Goal: Use online tool/utility: Utilize a website feature to perform a specific function

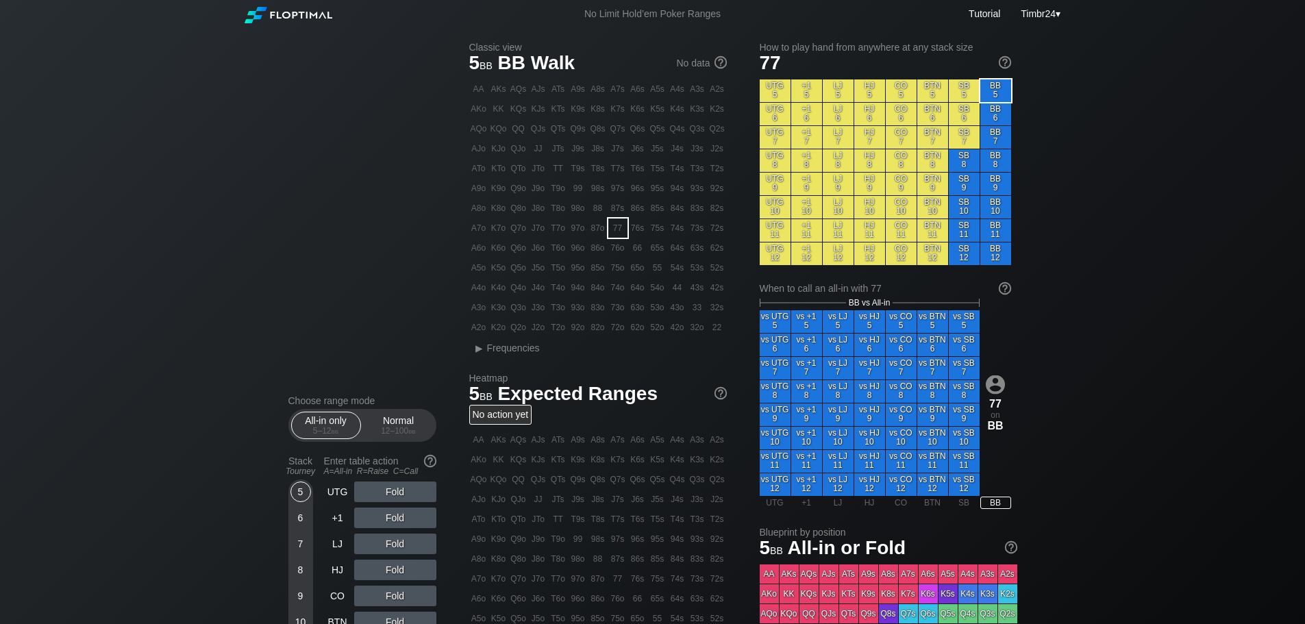
scroll to position [357, 0]
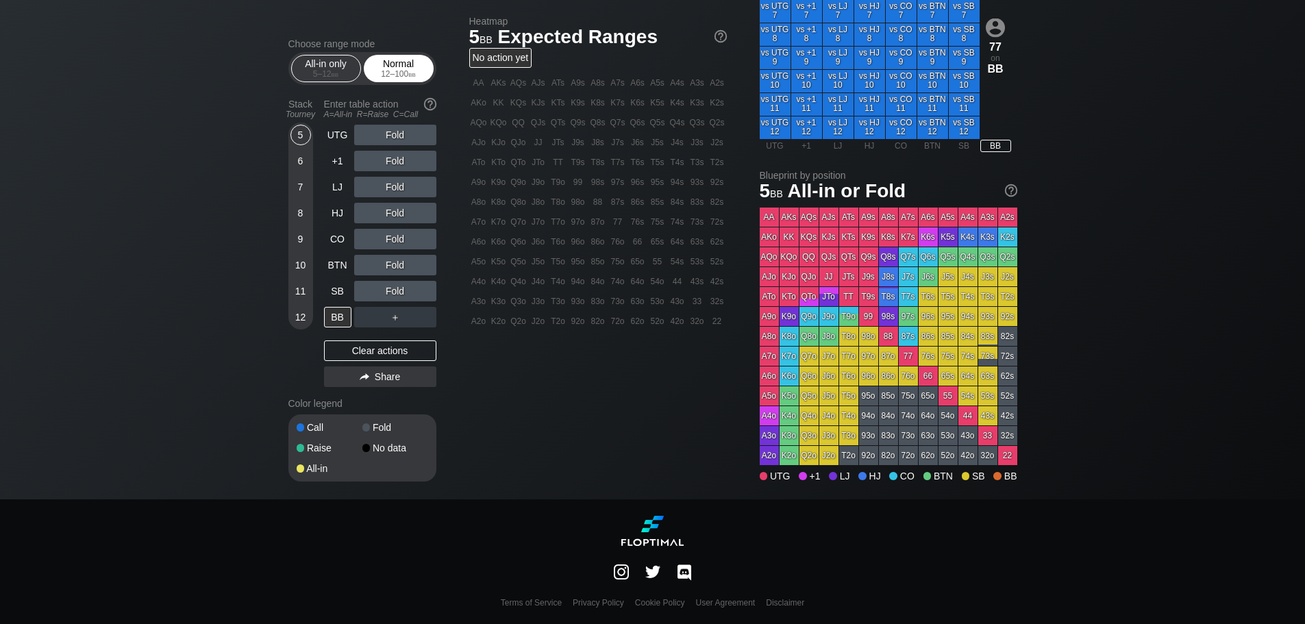
click at [406, 56] on div "Choose range mode All-in only 5 – 12 bb Normal 12 – 100 bb Stack Tourney Enter …" at bounding box center [653, 85] width 751 height 828
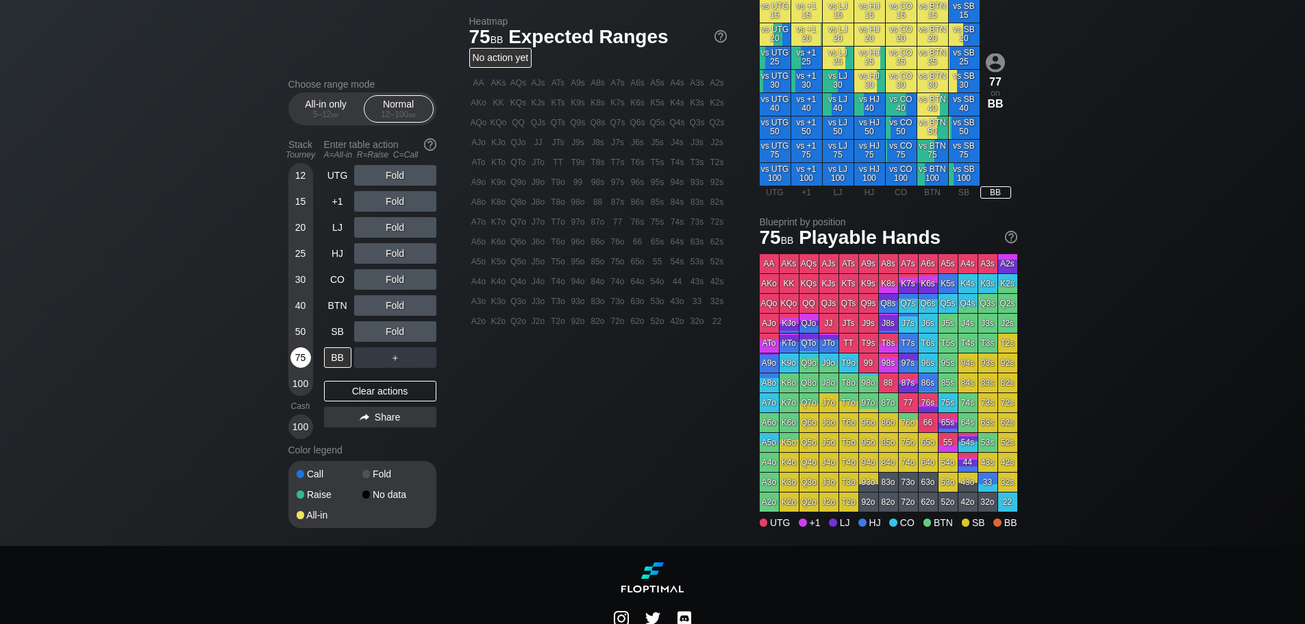
click at [299, 352] on div "75" at bounding box center [301, 357] width 21 height 21
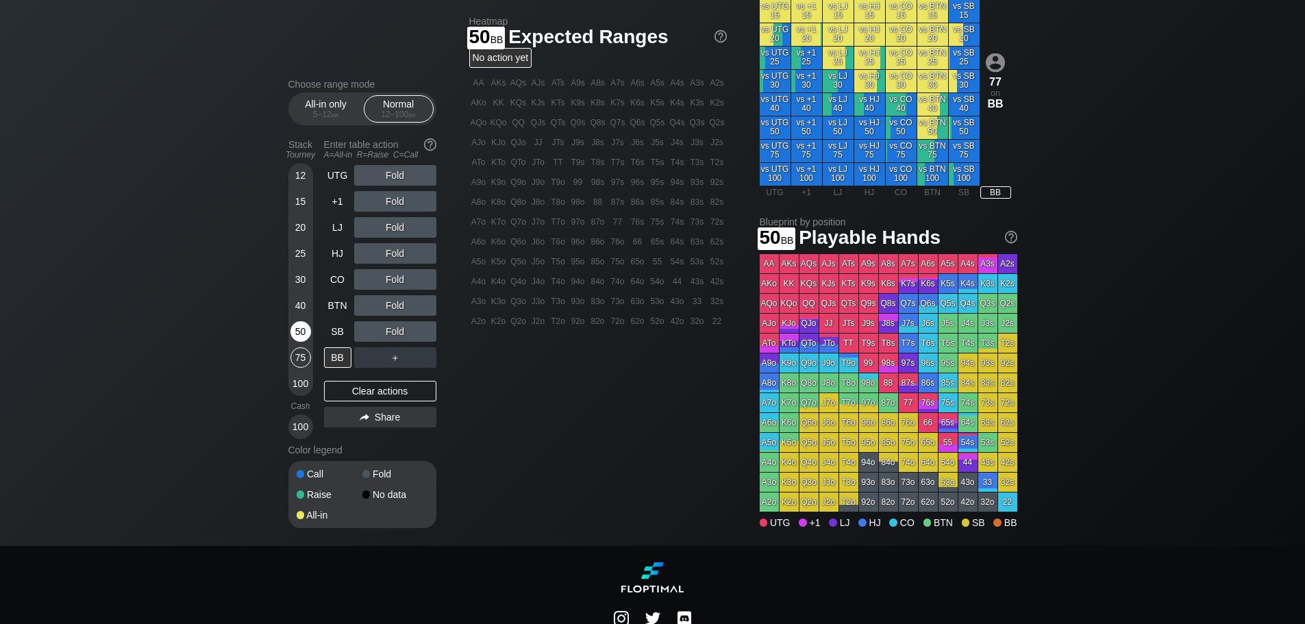
click at [297, 334] on div "50" at bounding box center [301, 331] width 21 height 21
click at [582, 92] on div "A9s" at bounding box center [578, 82] width 19 height 19
click at [394, 283] on div "UTG Fold +1 Fold LJ Fold HJ Fold CO A ✕ R ✕ C ✕ Fold BTN Fold SB Fold BB ＋" at bounding box center [380, 266] width 112 height 203
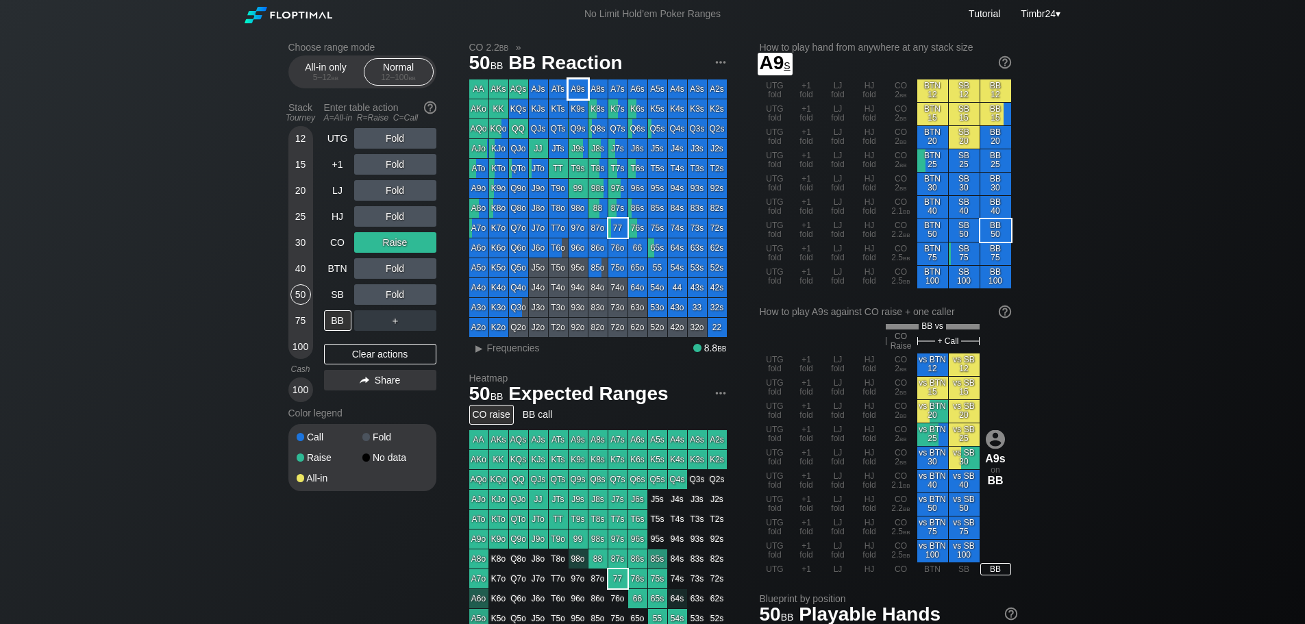
click at [583, 87] on div "A9s" at bounding box center [578, 88] width 19 height 19
